Goal: Task Accomplishment & Management: Complete application form

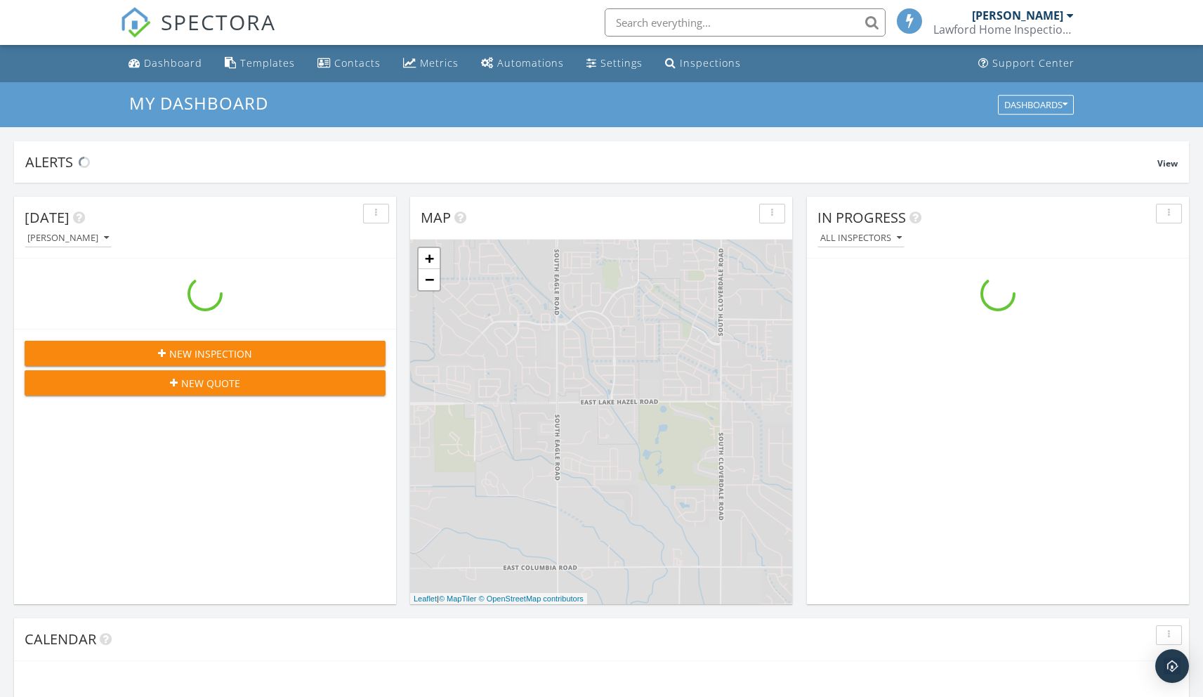
scroll to position [1300, 1225]
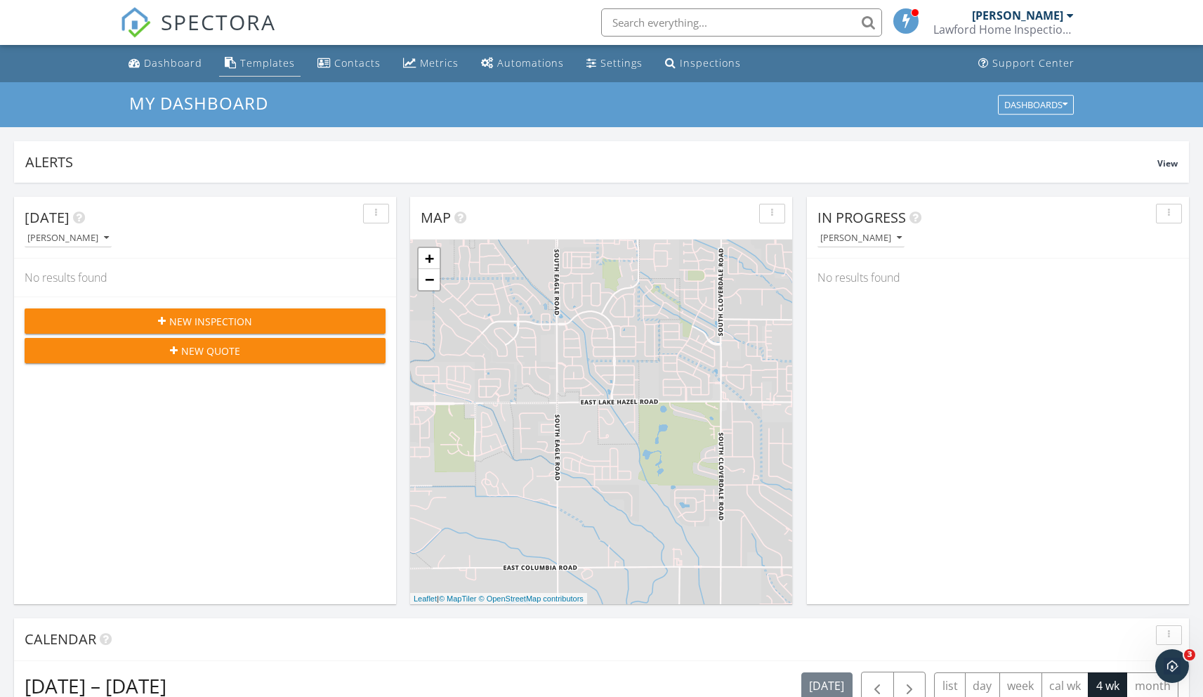
scroll to position [1300, 1225]
click at [179, 71] on link "Dashboard" at bounding box center [165, 64] width 85 height 26
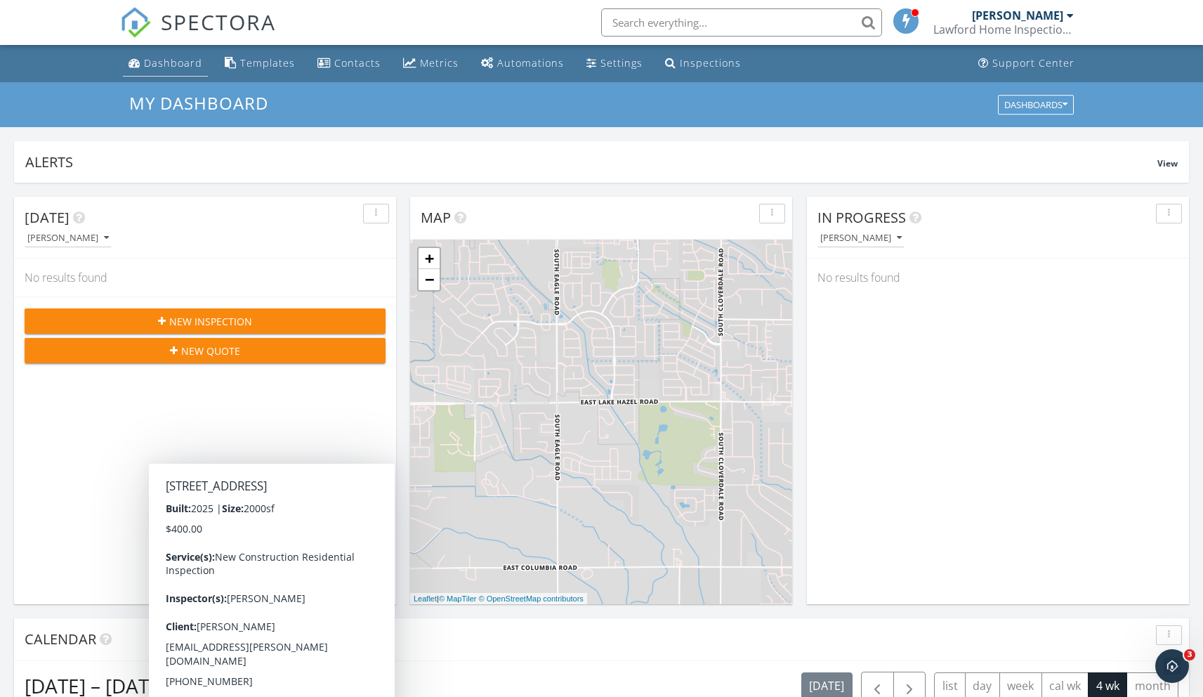
click at [178, 69] on div "Dashboard" at bounding box center [173, 62] width 58 height 13
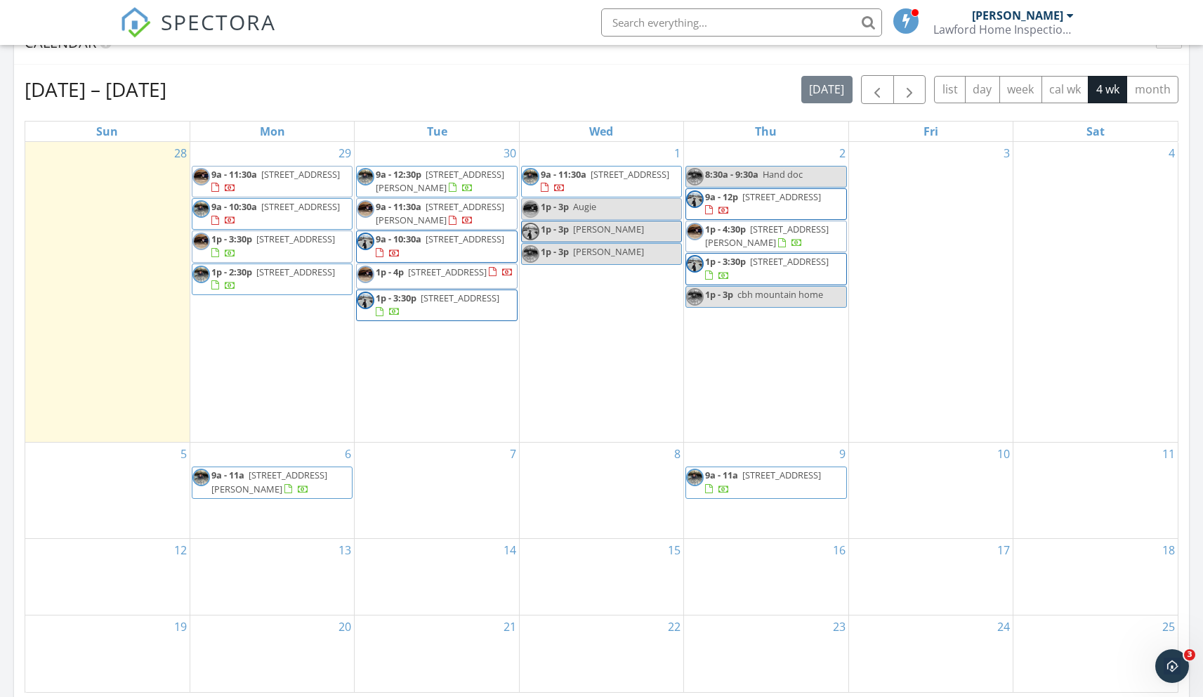
scroll to position [1034, 0]
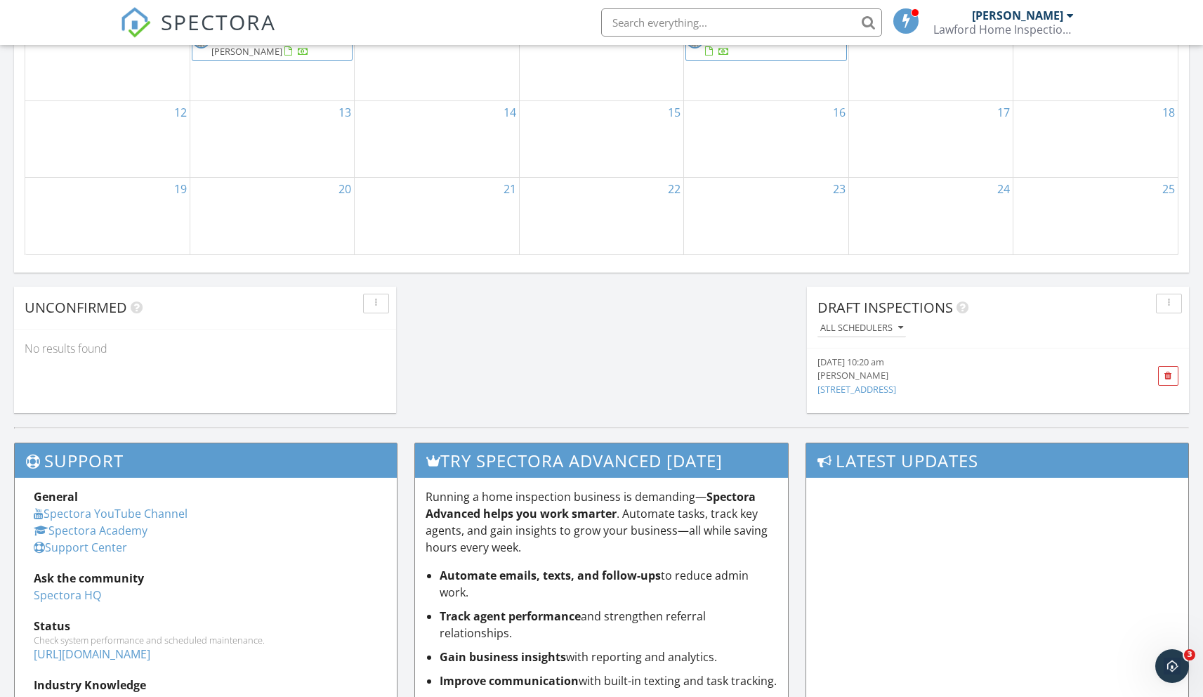
click at [878, 386] on link "[STREET_ADDRESS]" at bounding box center [856, 389] width 79 height 13
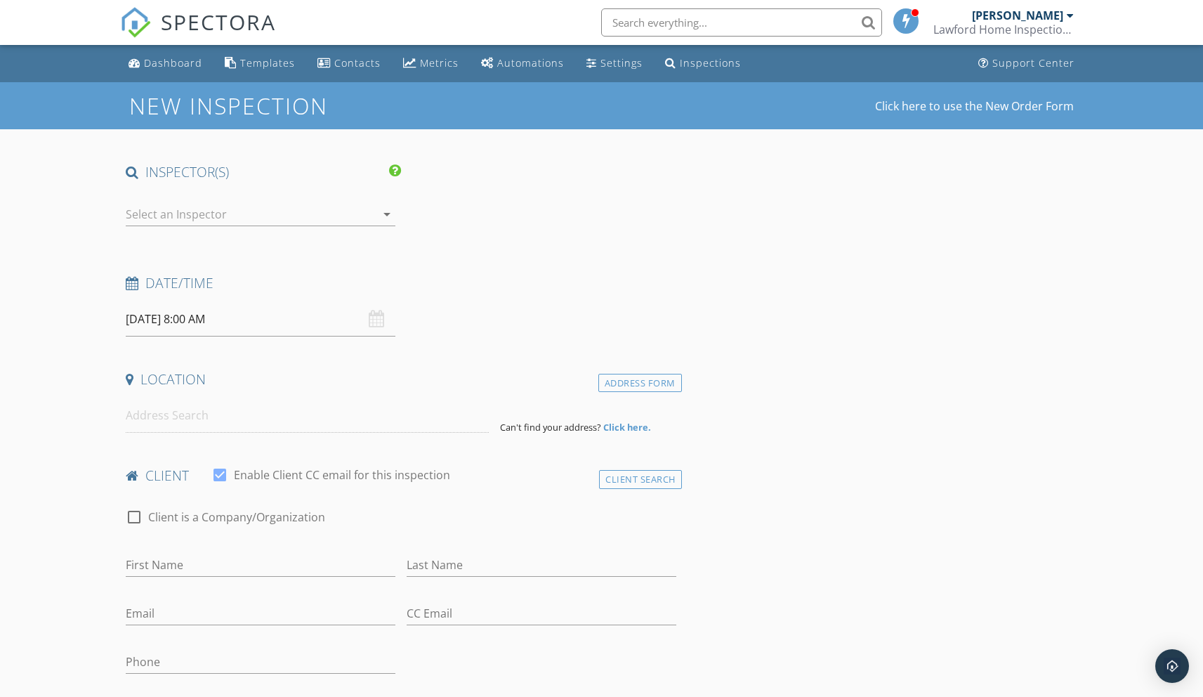
type input "Jerry and Bethany"
type input "Crowell"
type input "jerryc@bayley.net"
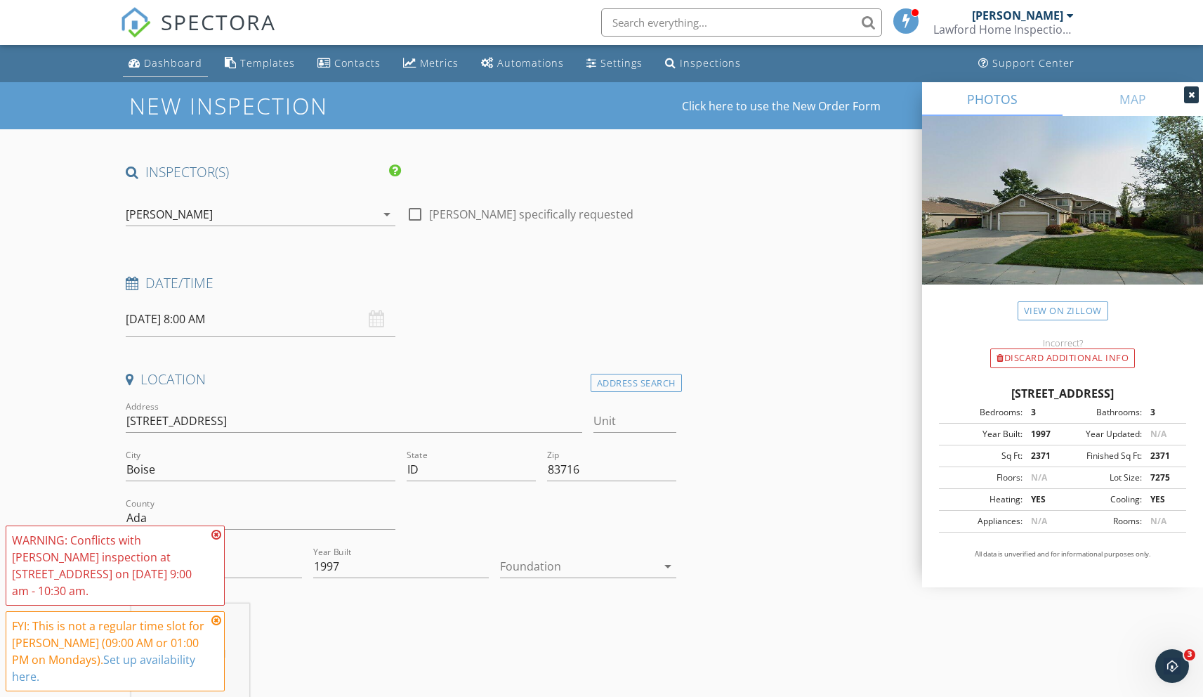
click at [178, 63] on div "Dashboard" at bounding box center [173, 62] width 58 height 13
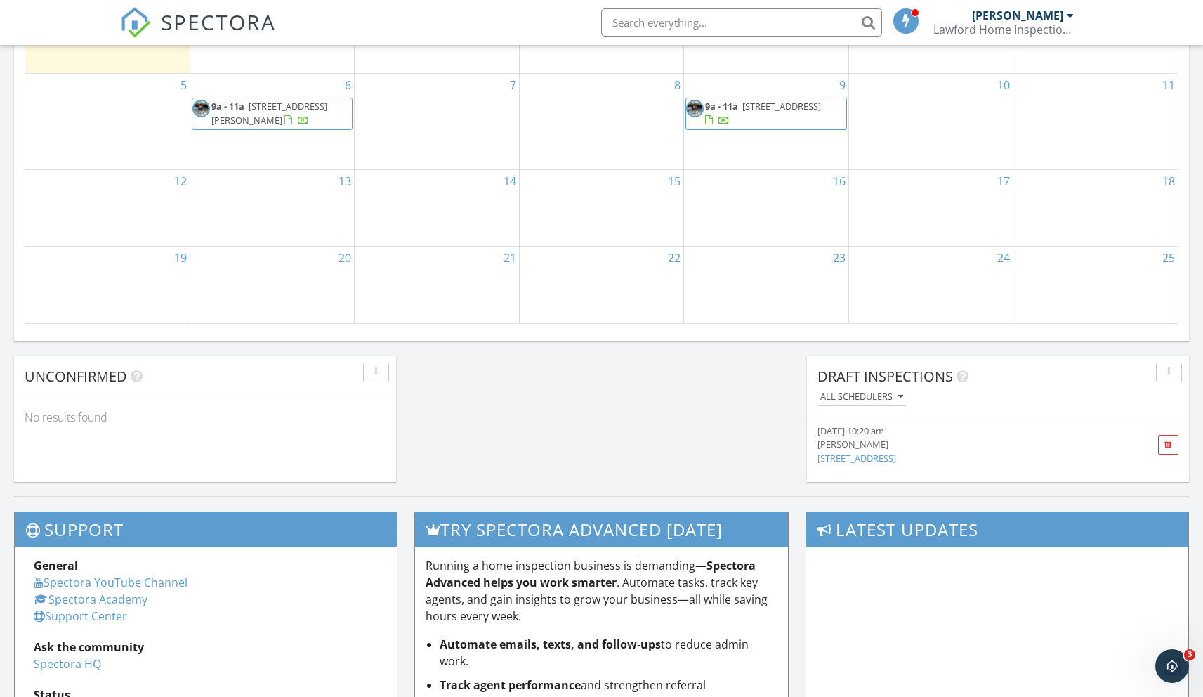
scroll to position [1063, 0]
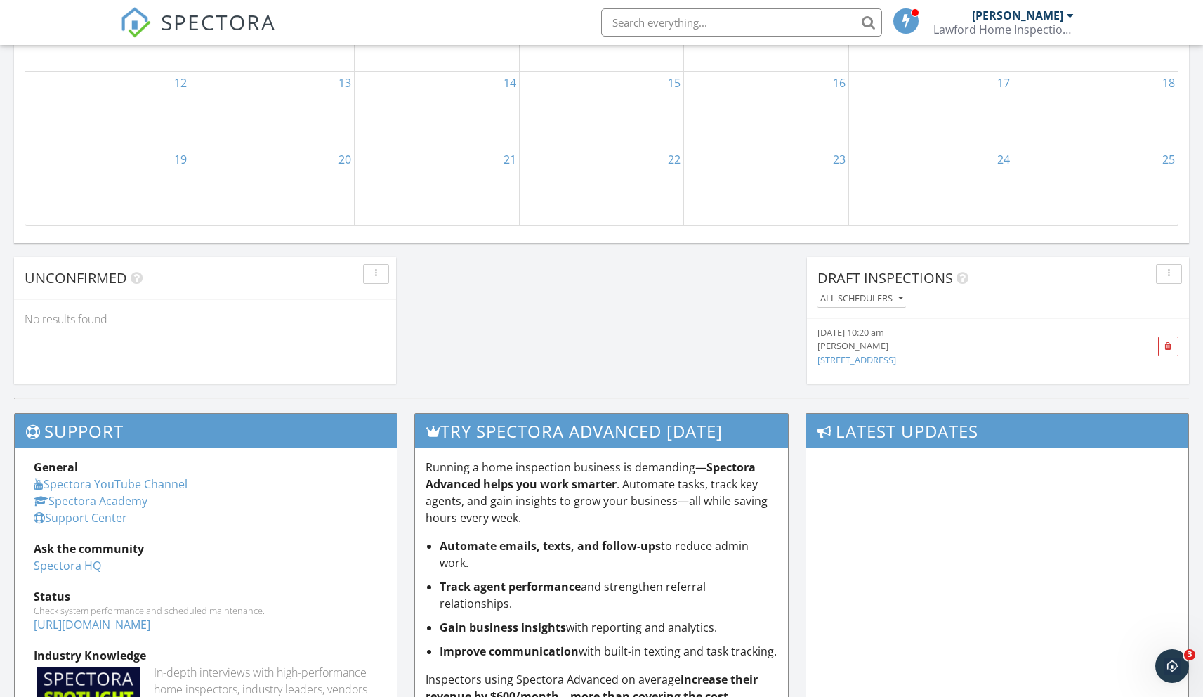
click at [864, 340] on div "[PERSON_NAME]" at bounding box center [967, 345] width 301 height 13
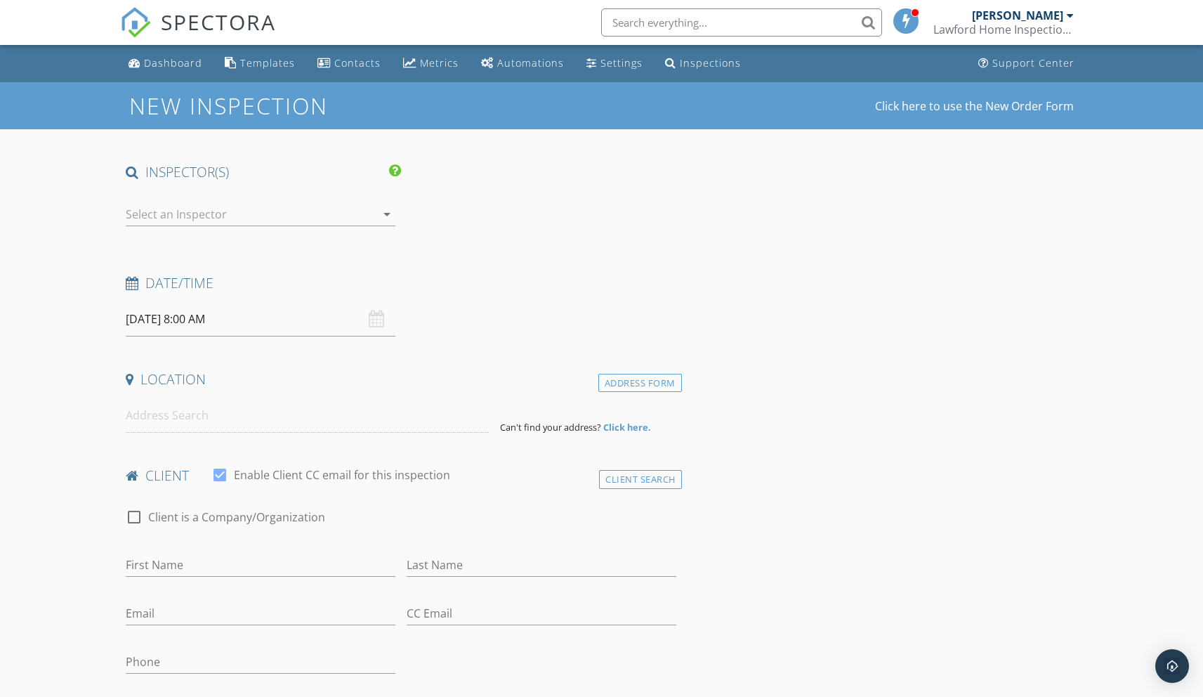
type input "[PERSON_NAME] and [PERSON_NAME]"
type input "[PERSON_NAME]"
type input "[EMAIL_ADDRESS][DOMAIN_NAME]"
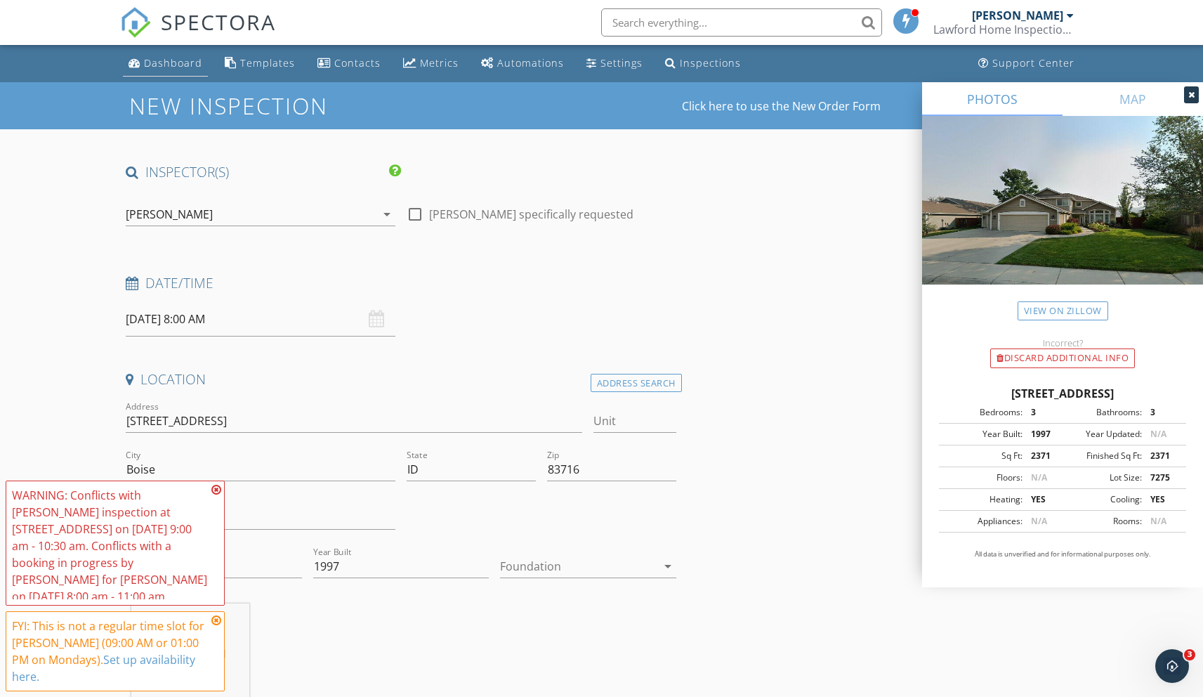
click at [157, 62] on div "Dashboard" at bounding box center [173, 62] width 58 height 13
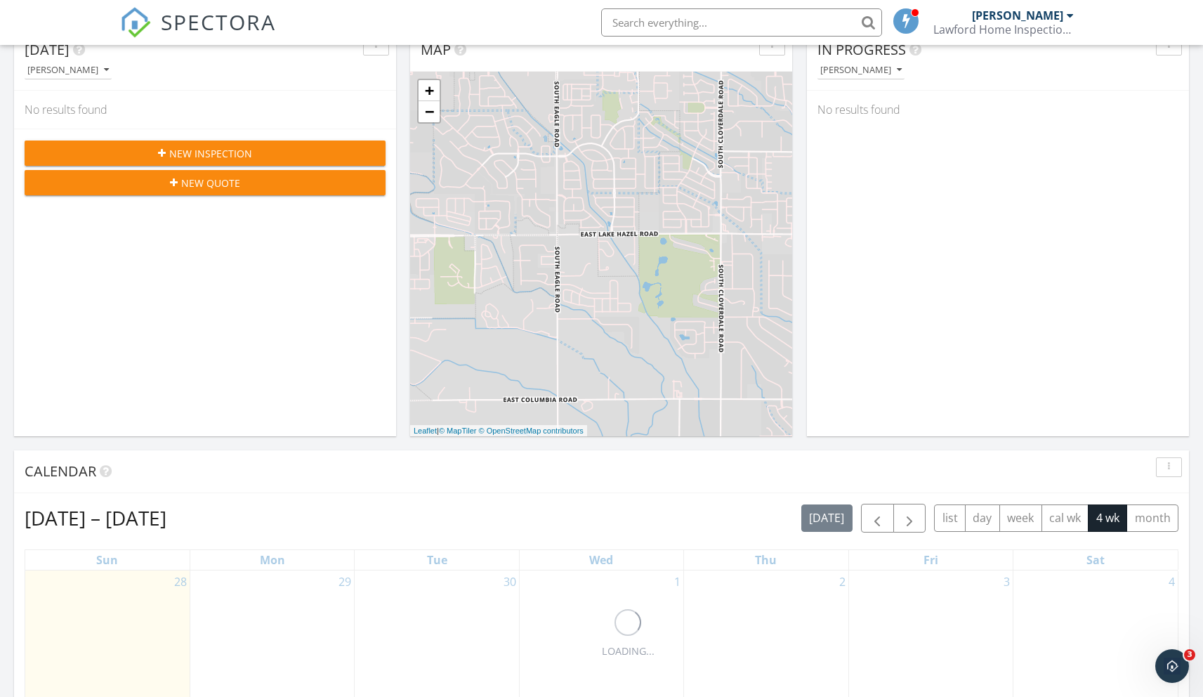
scroll to position [326, 0]
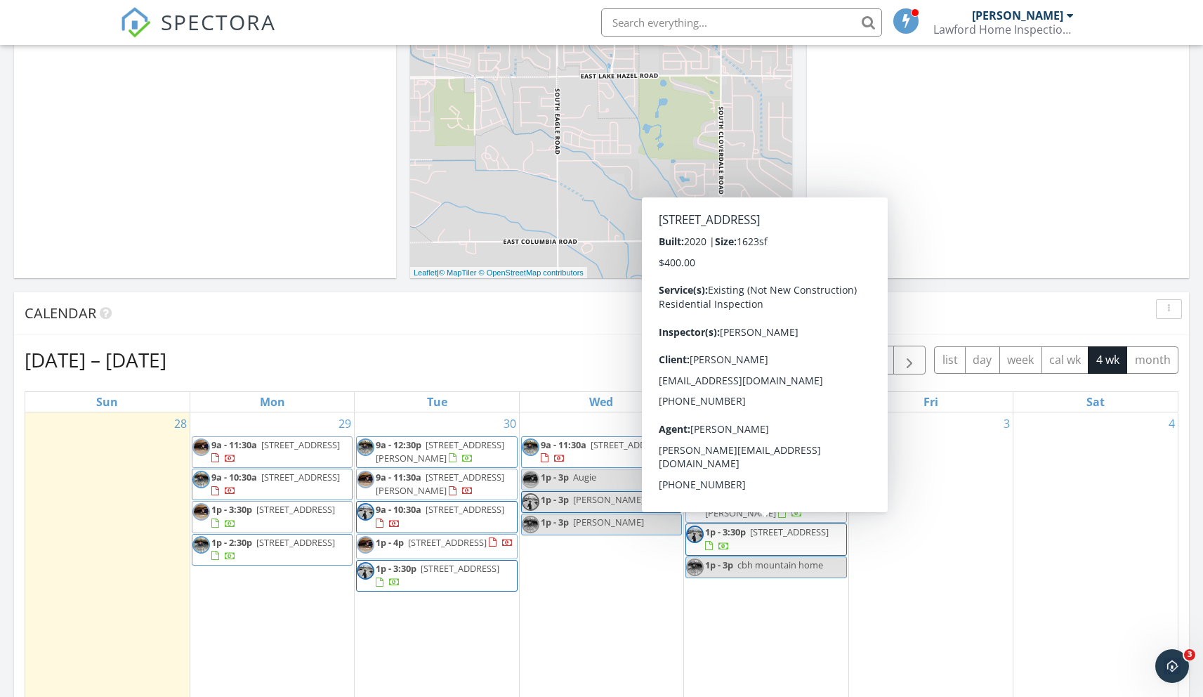
click at [198, 290] on div "Today Jack Lawford No results found New Inspection New Quote Map + − Leaflet | …" at bounding box center [601, 496] width 1203 height 1278
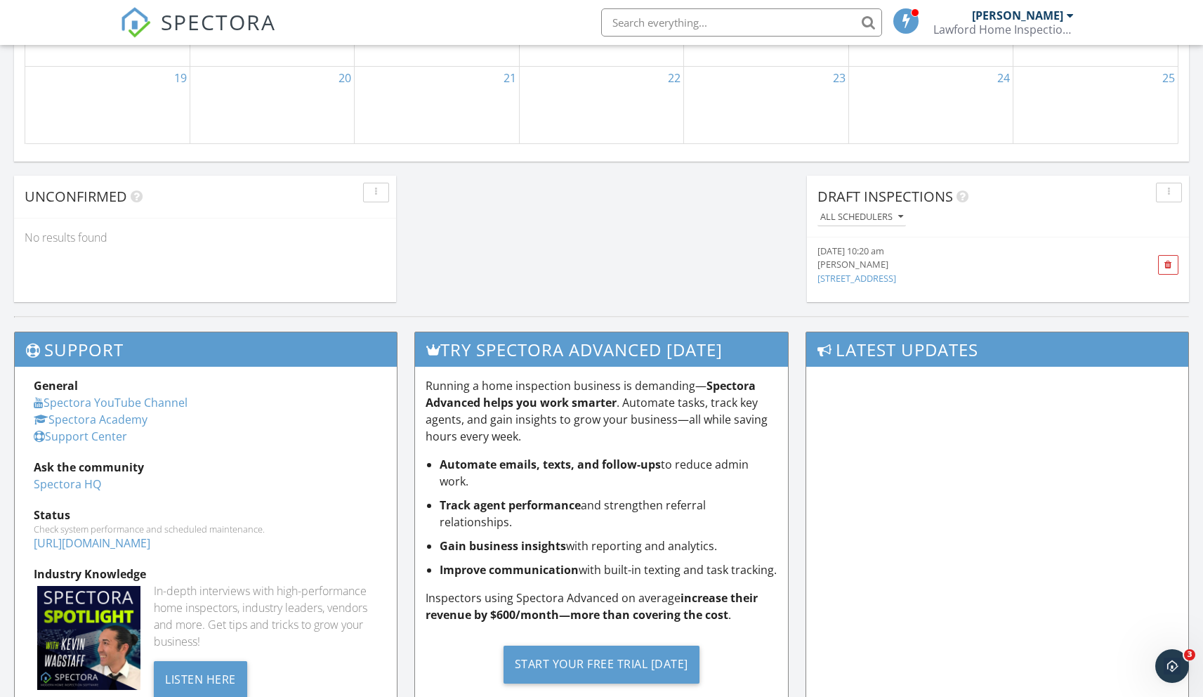
scroll to position [1279, 0]
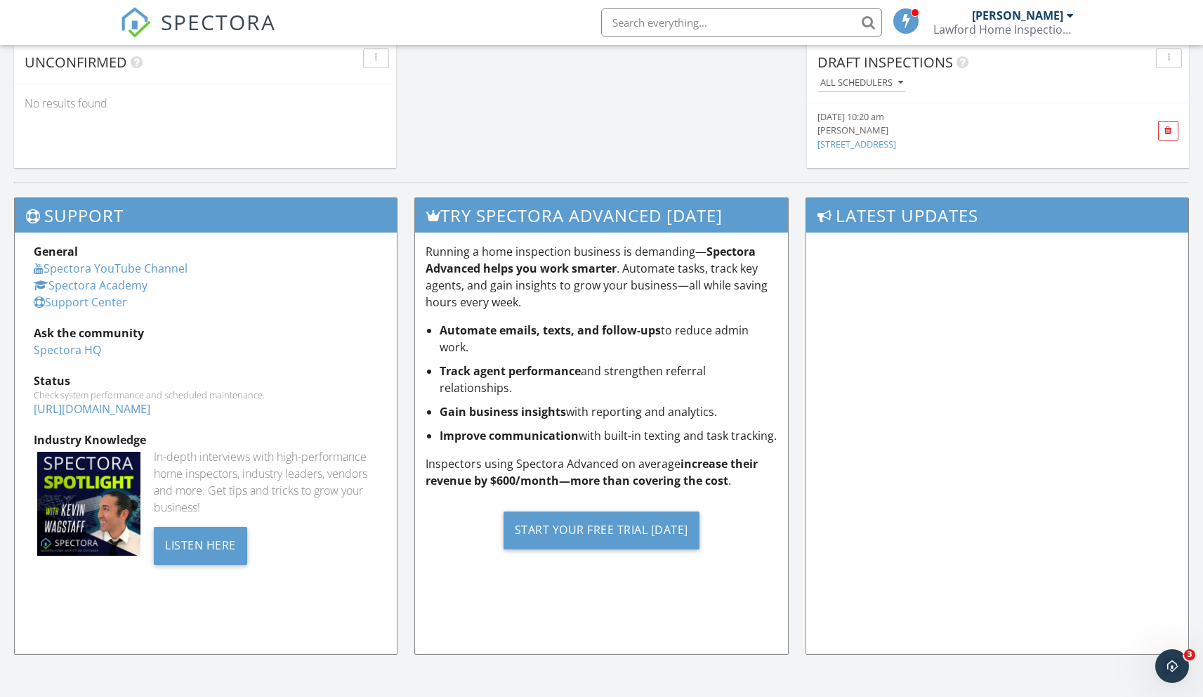
click at [842, 127] on div "[PERSON_NAME]" at bounding box center [967, 130] width 301 height 13
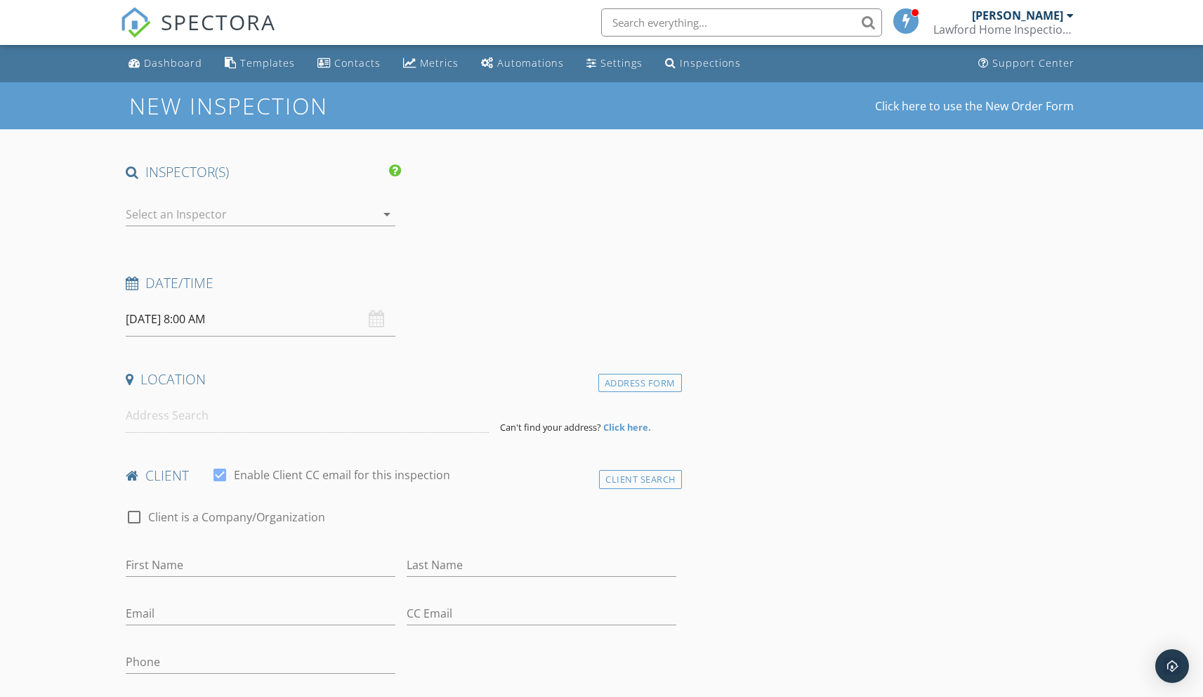
type input "[PERSON_NAME] and [PERSON_NAME]"
type input "[PERSON_NAME]"
type input "[EMAIL_ADDRESS][DOMAIN_NAME]"
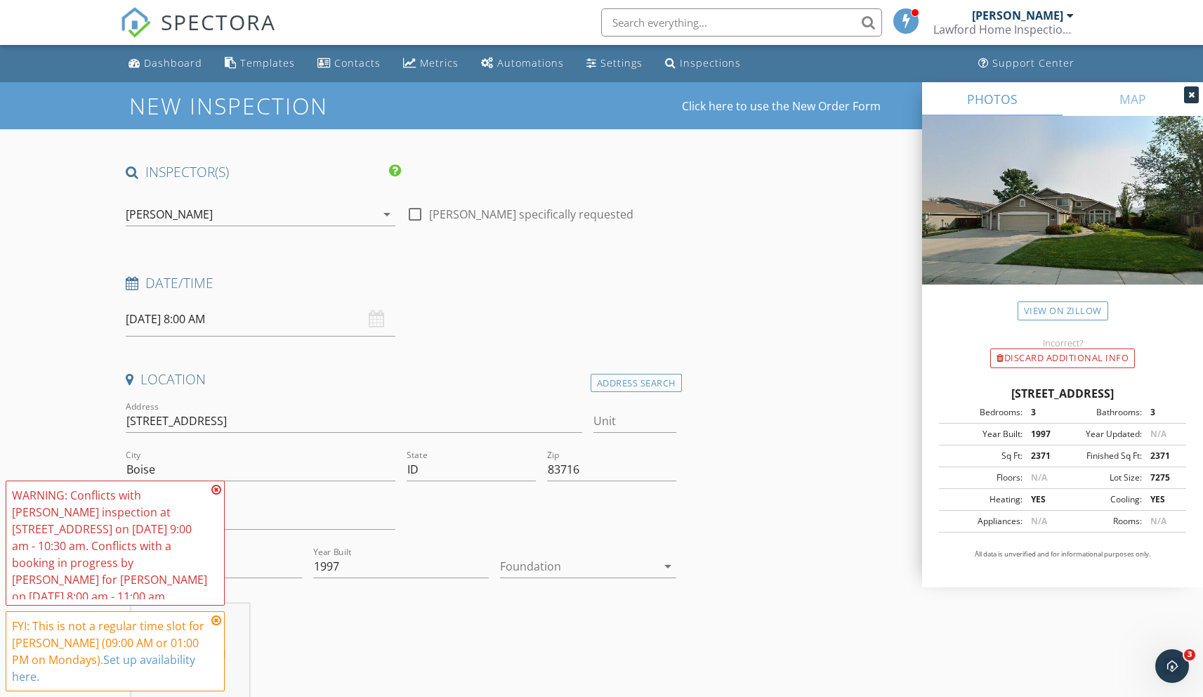
click at [216, 495] on icon at bounding box center [216, 489] width 10 height 11
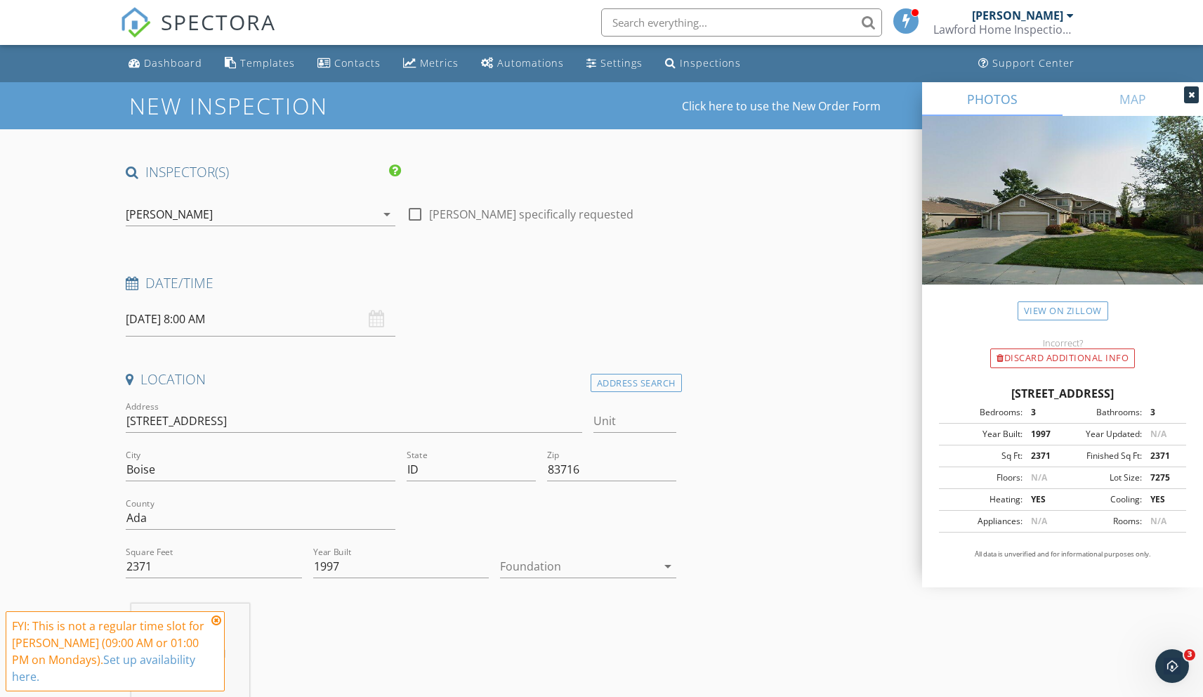
click at [215, 626] on icon at bounding box center [216, 619] width 10 height 11
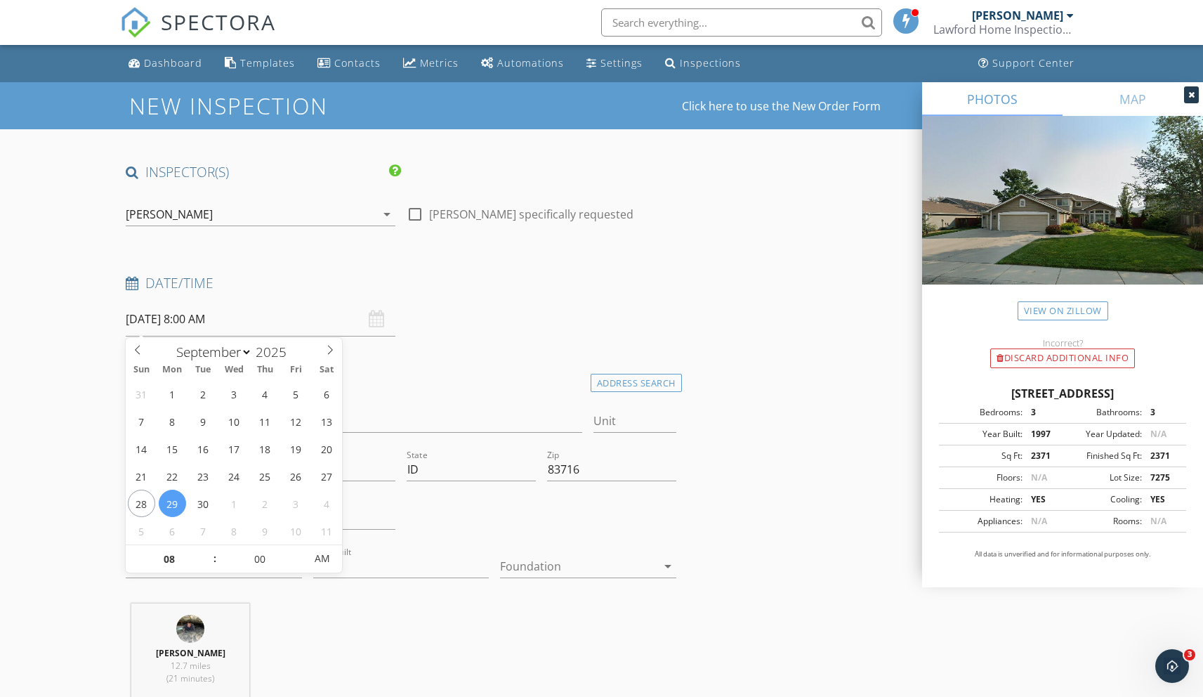
click at [201, 328] on input "[DATE] 8:00 AM" at bounding box center [261, 319] width 270 height 34
type input "09"
type input "[DATE] 9:00 AM"
click at [206, 550] on span at bounding box center [207, 552] width 10 height 14
type input "10"
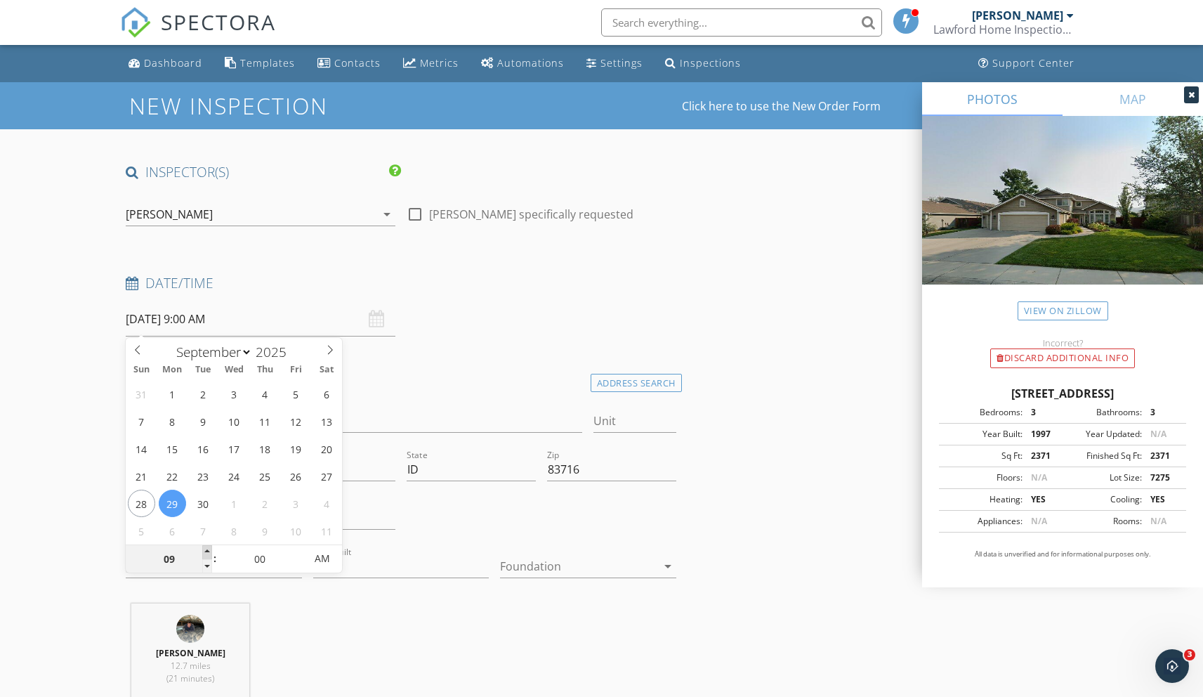
type input "[DATE] 10:00 AM"
click at [206, 550] on span at bounding box center [207, 552] width 10 height 14
type input "11"
type input "[DATE] 11:00 AM"
click at [206, 550] on span at bounding box center [207, 552] width 10 height 14
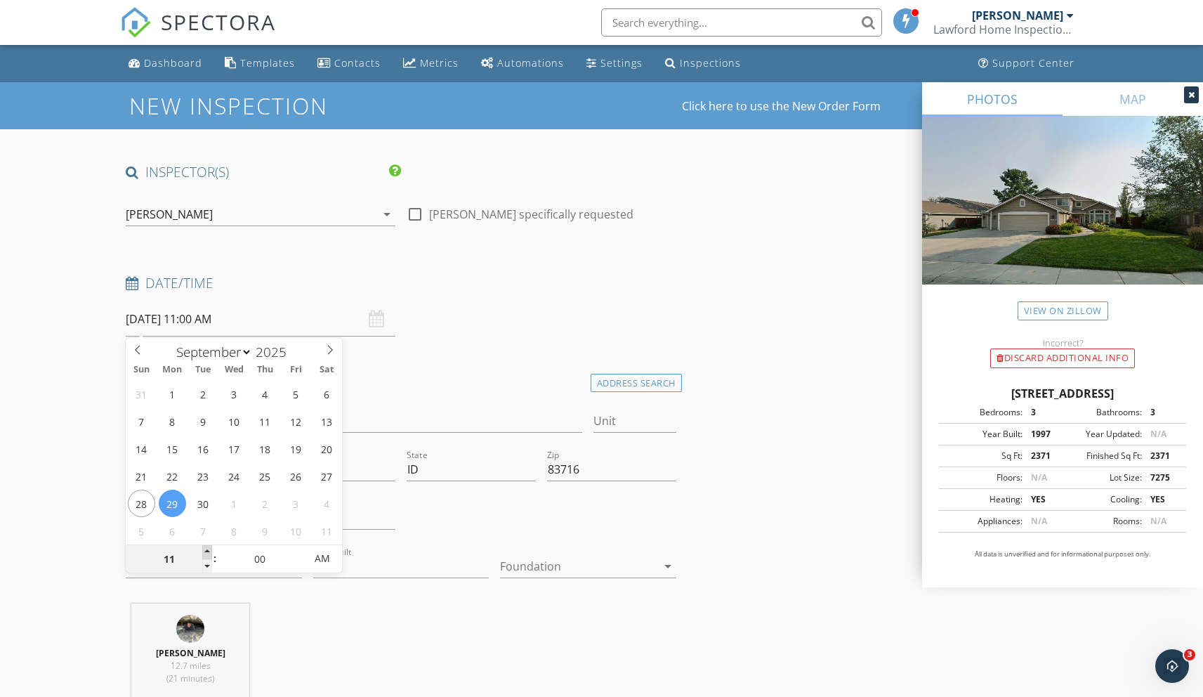
type input "12"
type input "[DATE] 12:00 PM"
click at [206, 550] on span at bounding box center [207, 552] width 10 height 14
type input "01"
click at [206, 550] on span at bounding box center [207, 552] width 10 height 14
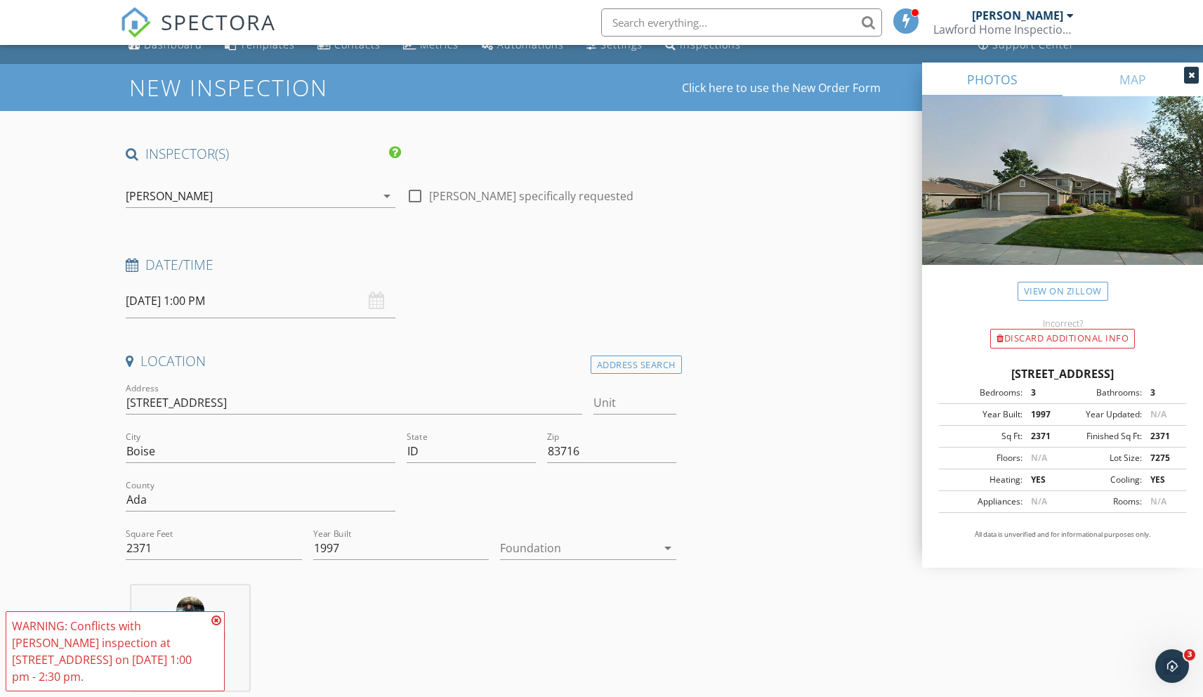
scroll to position [17, 0]
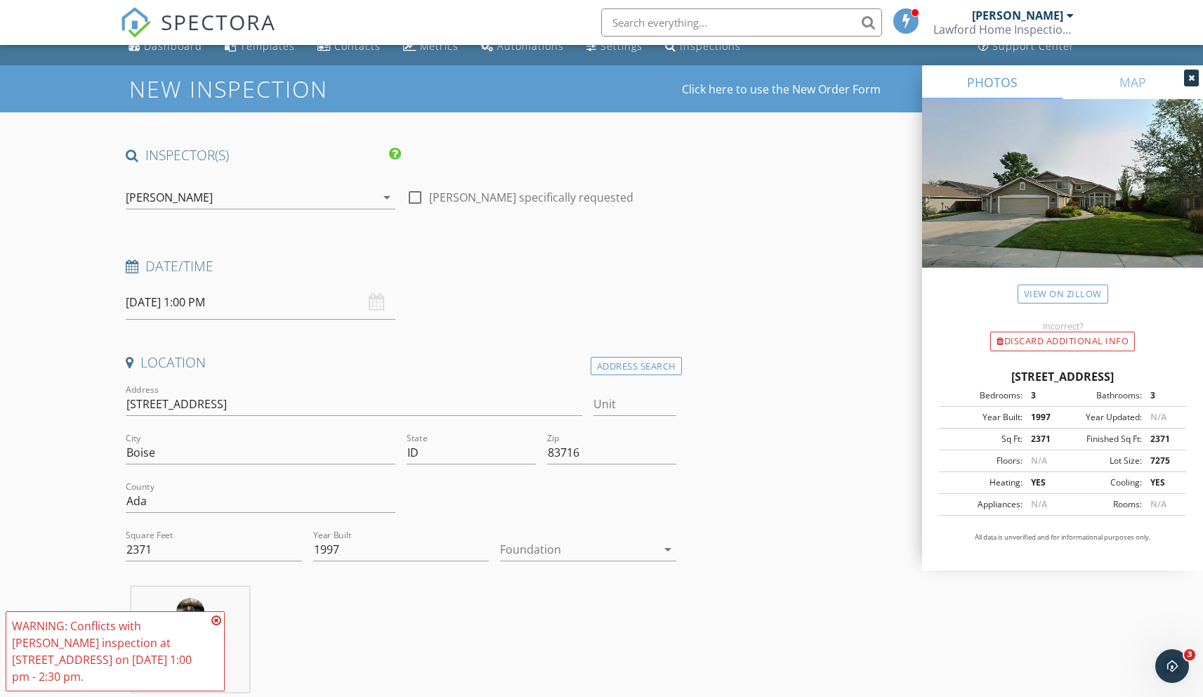
click at [167, 301] on input "[DATE] 1:00 PM" at bounding box center [261, 302] width 270 height 34
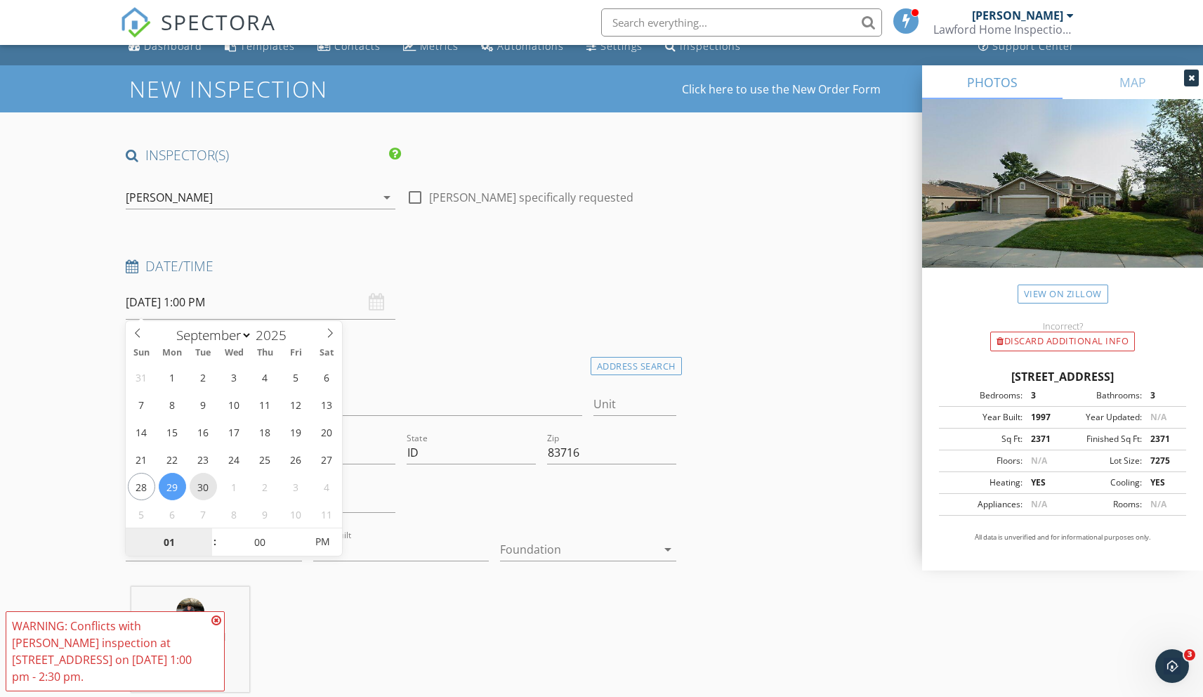
type input "[DATE] 1:00 PM"
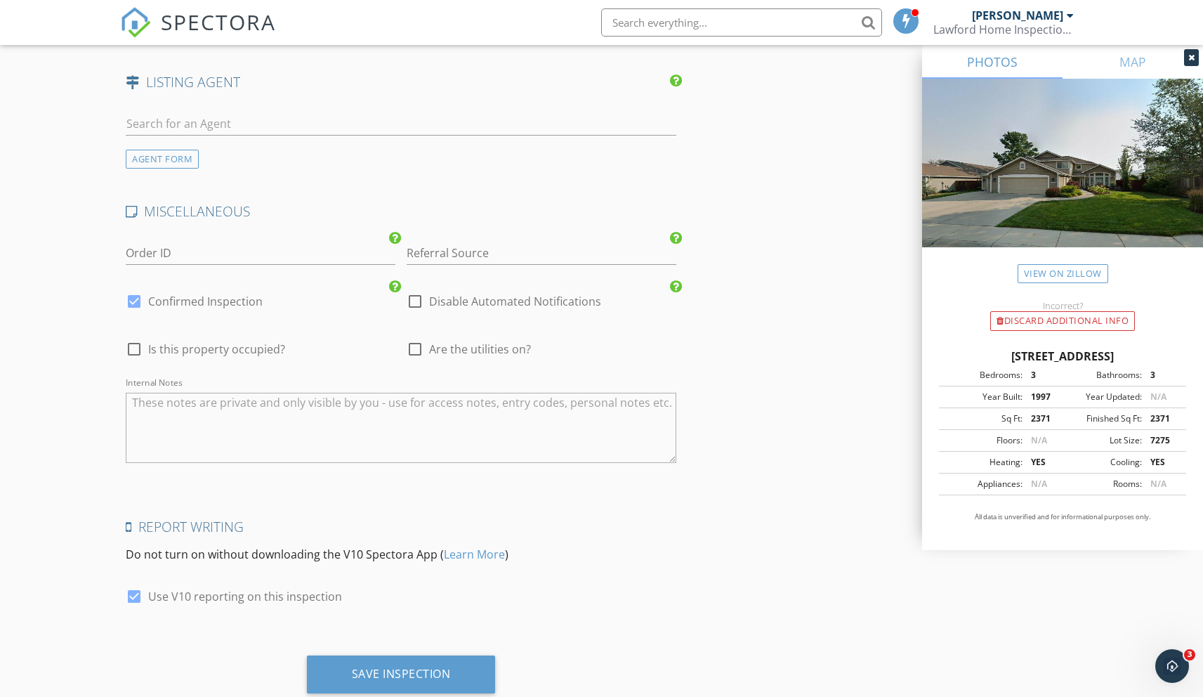
scroll to position [2332, 0]
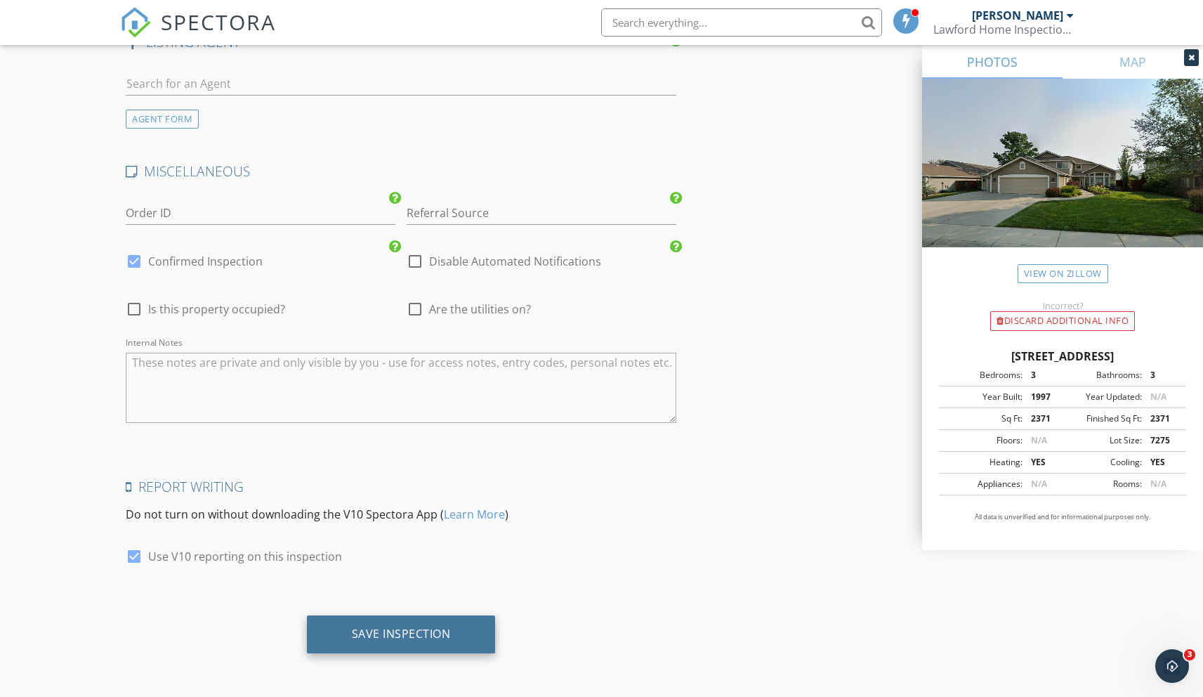
click at [345, 633] on div "Save Inspection" at bounding box center [401, 634] width 189 height 38
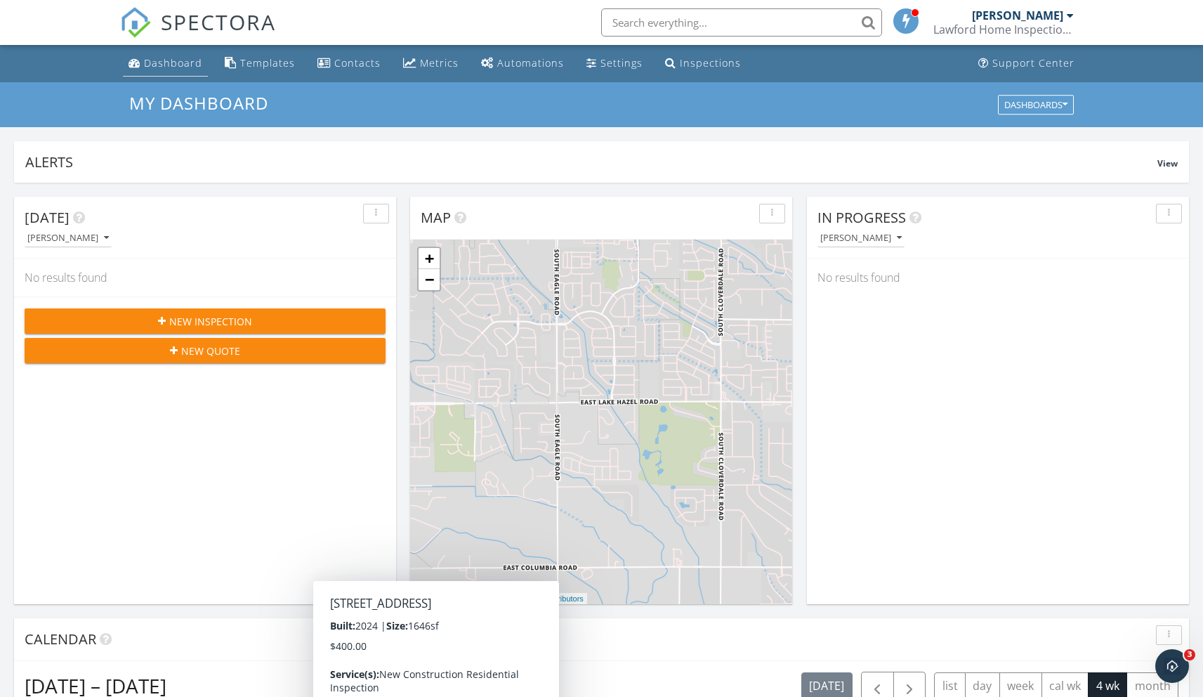
click at [183, 67] on div "Dashboard" at bounding box center [173, 62] width 58 height 13
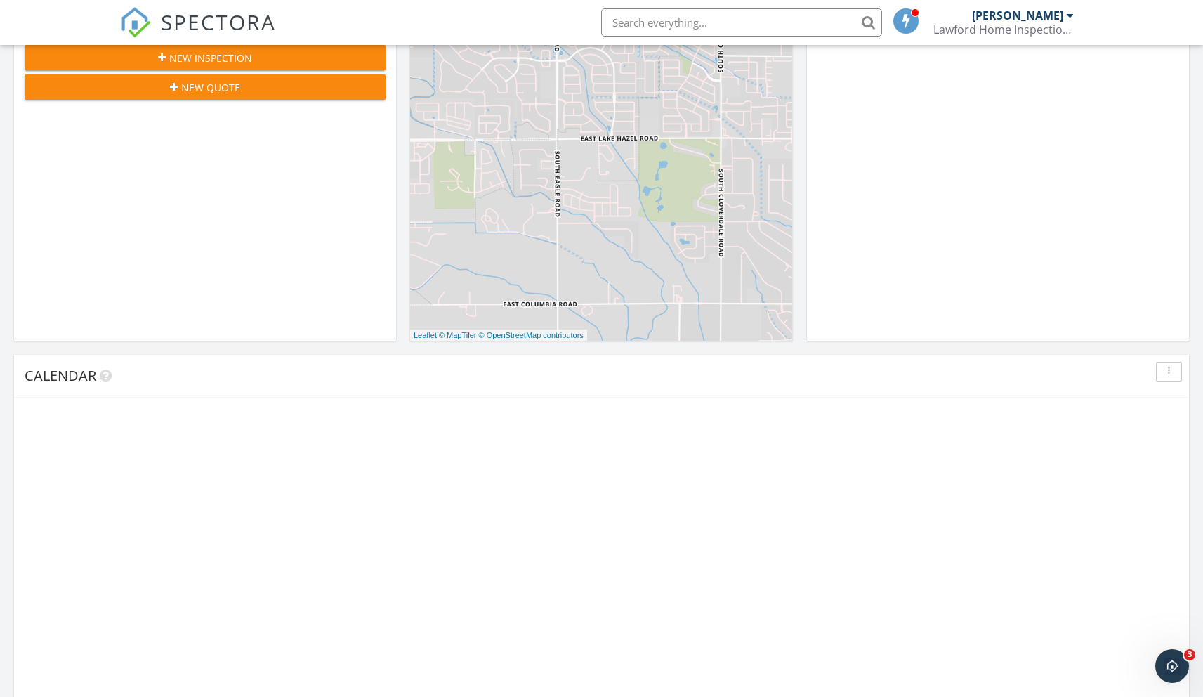
scroll to position [280, 0]
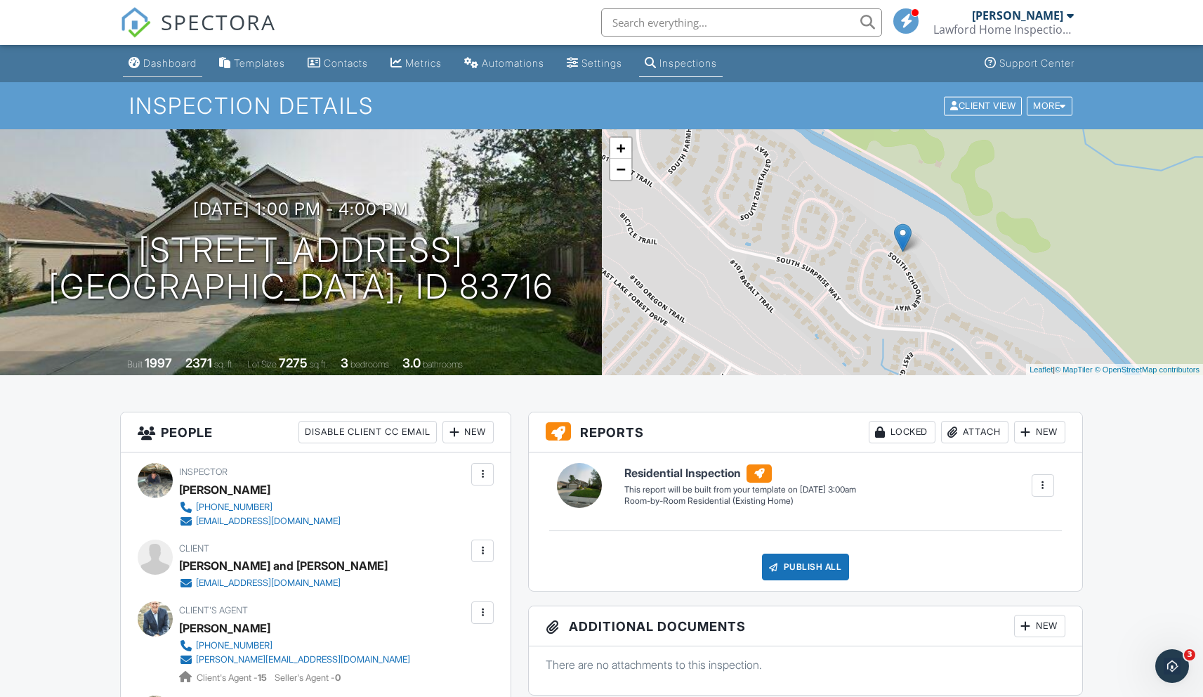
click at [159, 63] on div "Dashboard" at bounding box center [169, 63] width 53 height 12
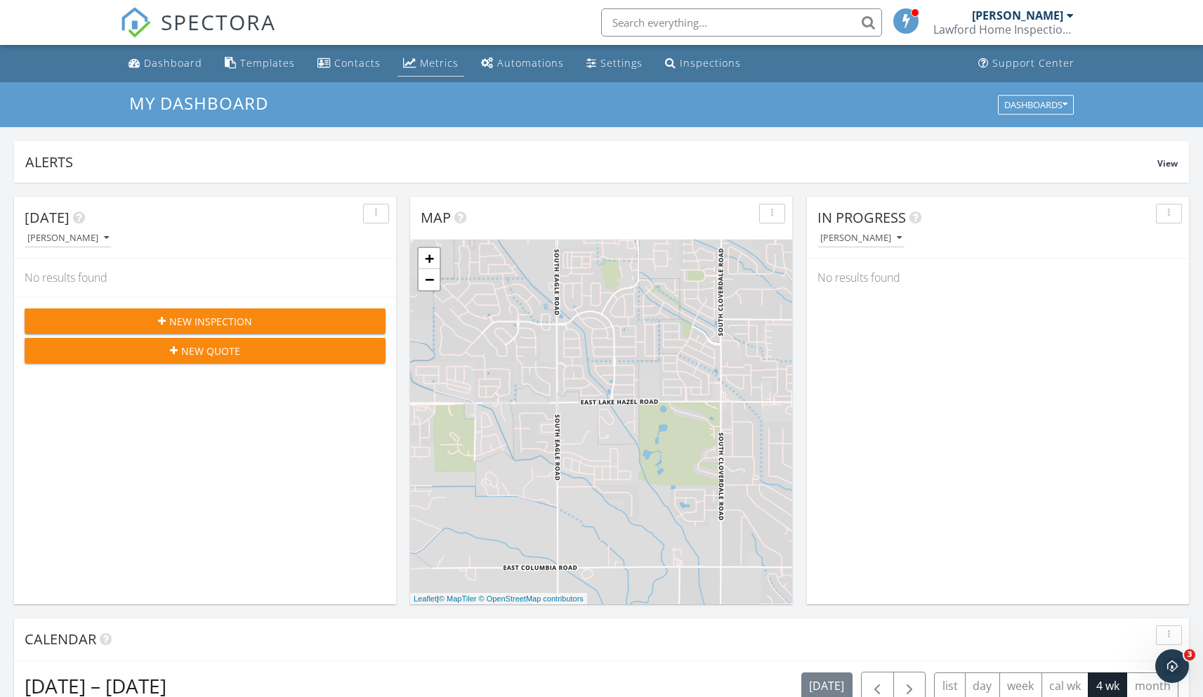
click at [420, 67] on div "Metrics" at bounding box center [439, 62] width 39 height 13
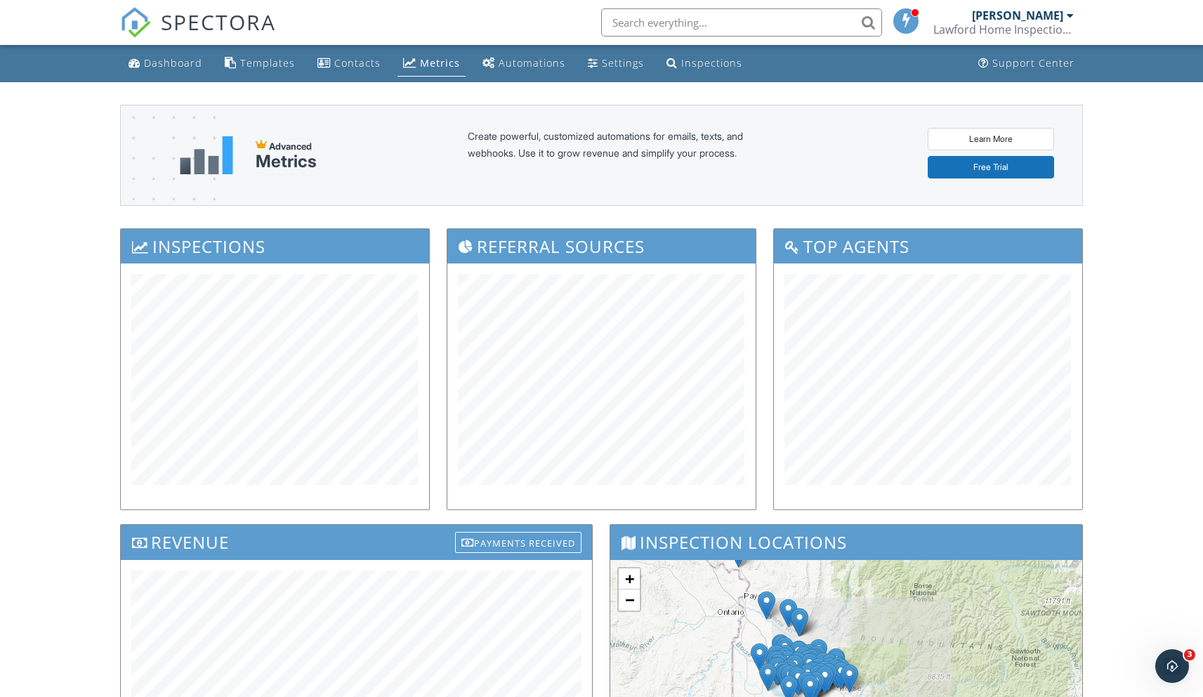
click at [91, 270] on div "Dashboard Templates Contacts Metrics Automations Settings Inspections Support C…" at bounding box center [601, 562] width 1203 height 1034
click at [176, 71] on link "Dashboard" at bounding box center [165, 64] width 85 height 26
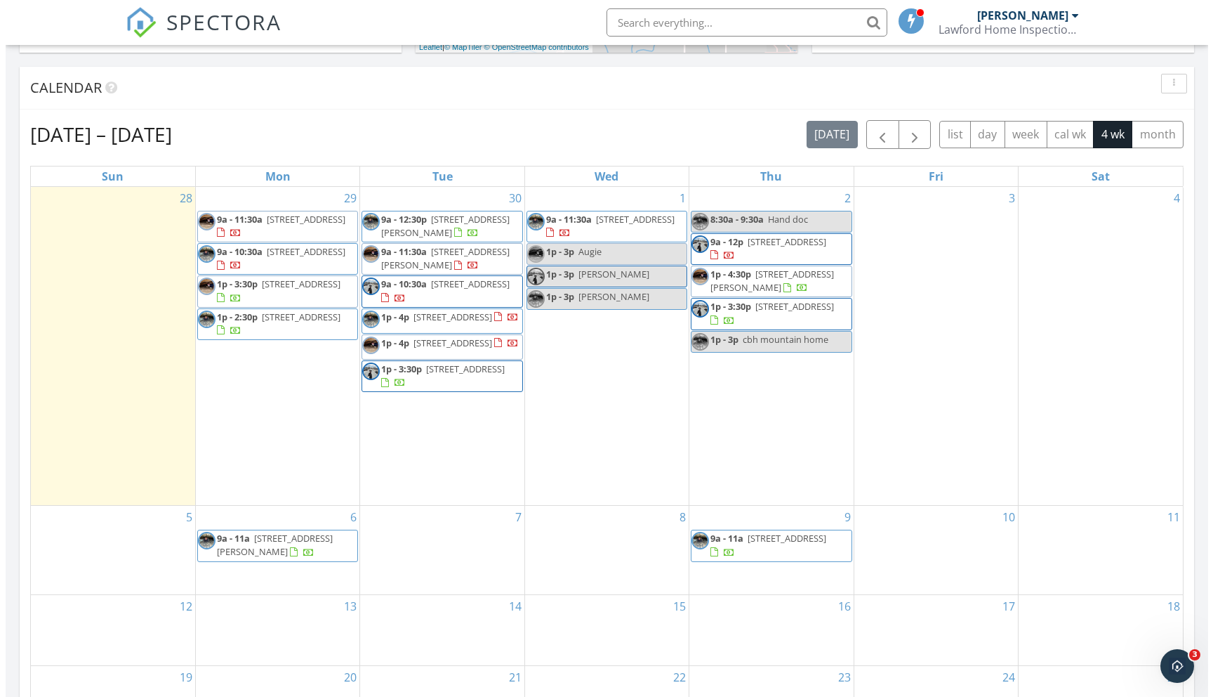
scroll to position [607, 0]
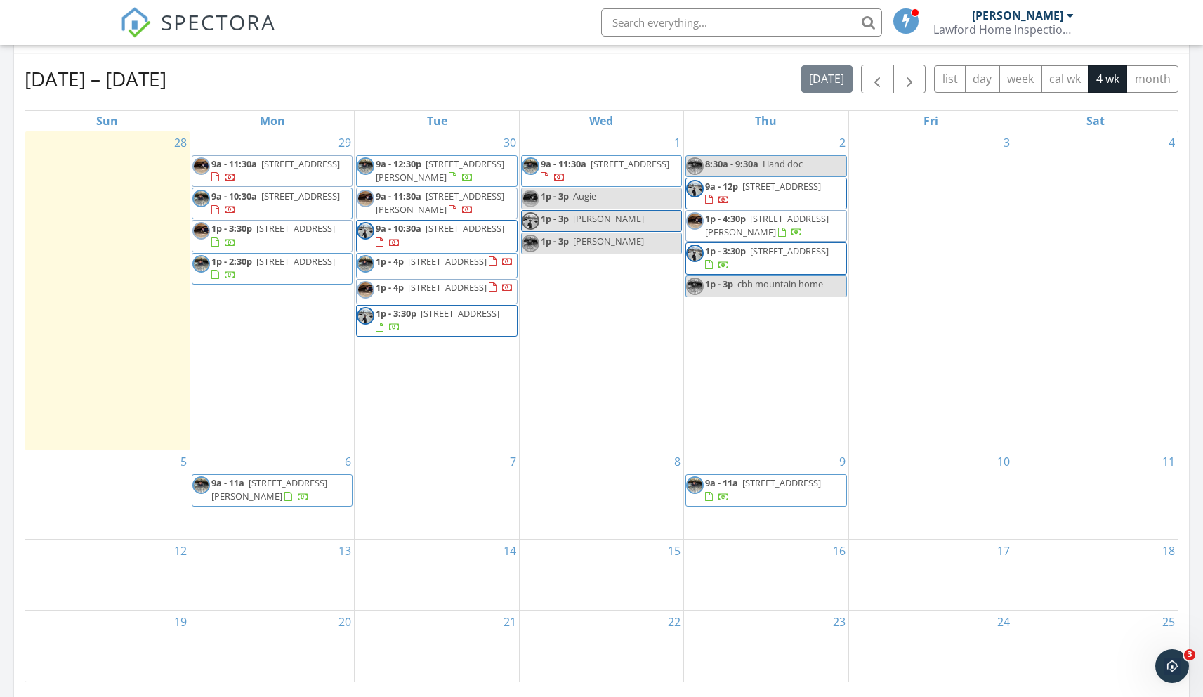
click at [528, 63] on div "Sep 28 – Oct 25, 2025 today list day week cal wk 4 wk month Sun Mon Tue Wed Thu…" at bounding box center [601, 373] width 1175 height 638
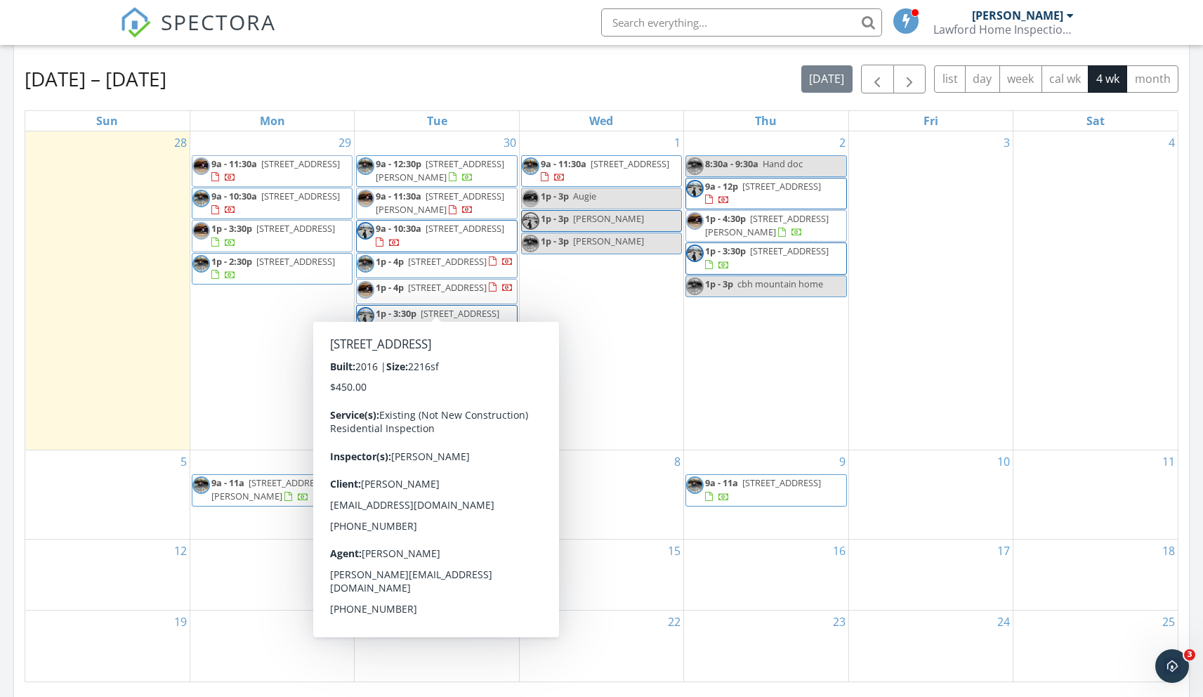
click at [474, 67] on div "Sep 28 – Oct 25, 2025 today list day week cal wk 4 wk month" at bounding box center [602, 79] width 1154 height 29
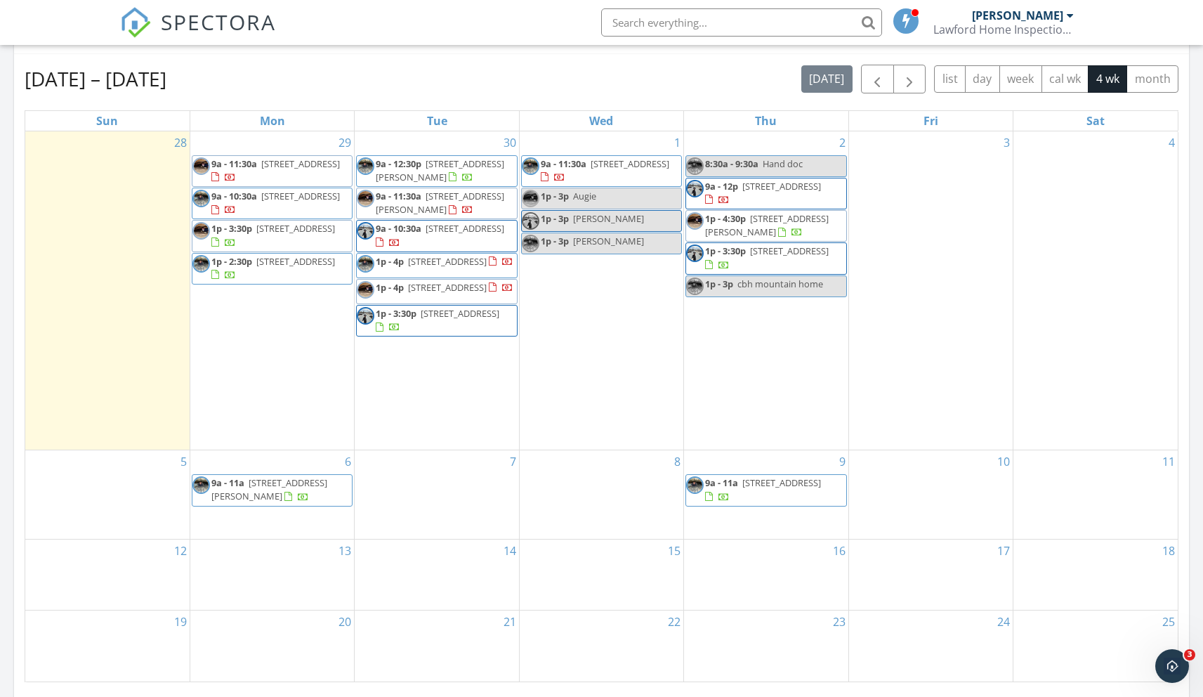
click at [467, 56] on div "Sep 28 – Oct 25, 2025 today list day week cal wk 4 wk month Sun Mon Tue Wed Thu…" at bounding box center [601, 373] width 1175 height 638
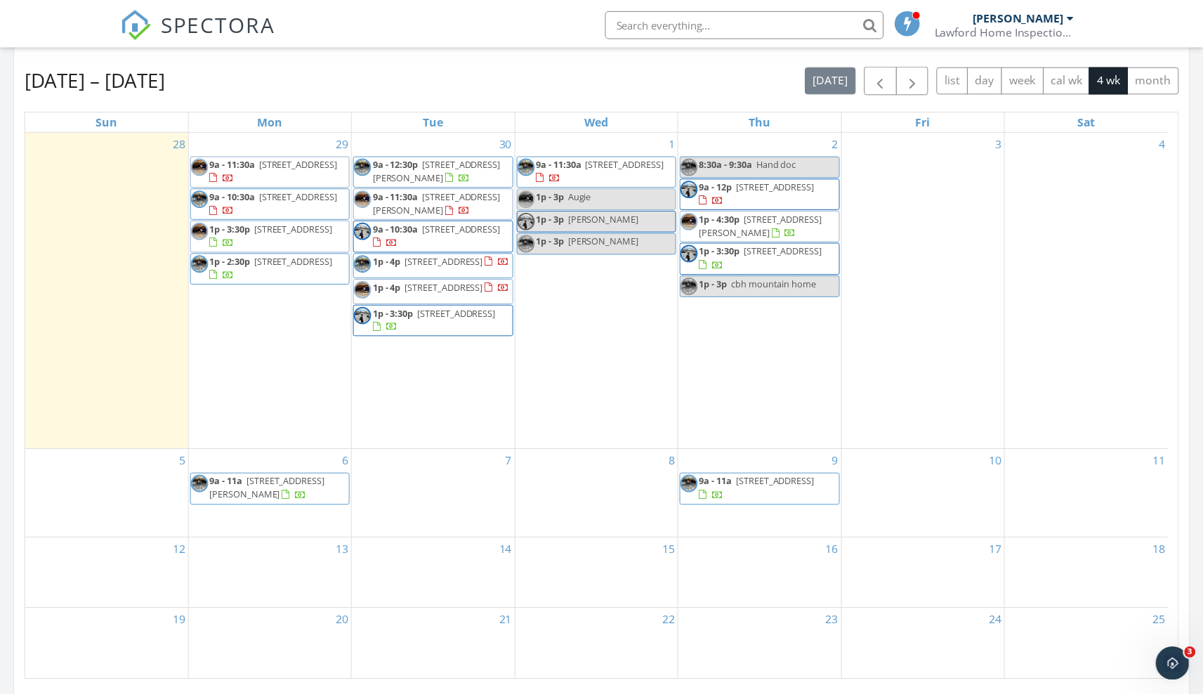
scroll to position [1300, 1225]
